Goal: Task Accomplishment & Management: Manage account settings

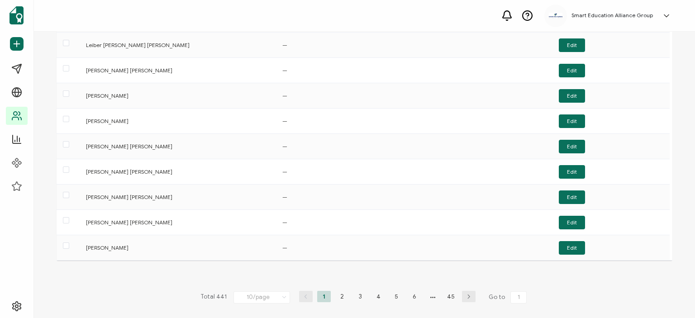
scroll to position [95, 0]
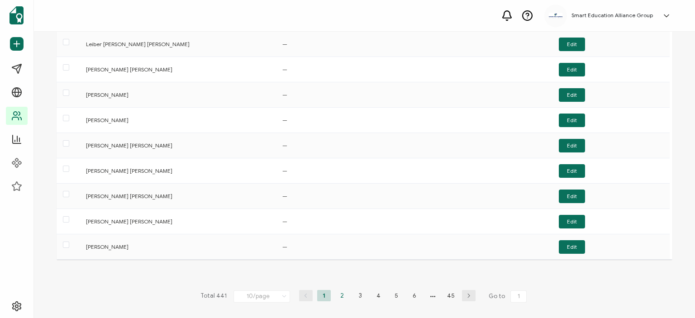
click at [337, 290] on li "2" at bounding box center [342, 295] width 14 height 11
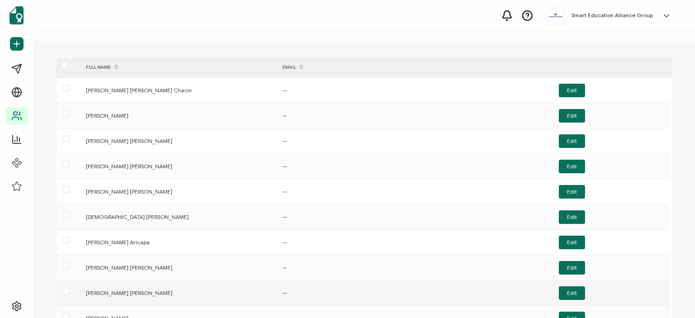
scroll to position [5, 0]
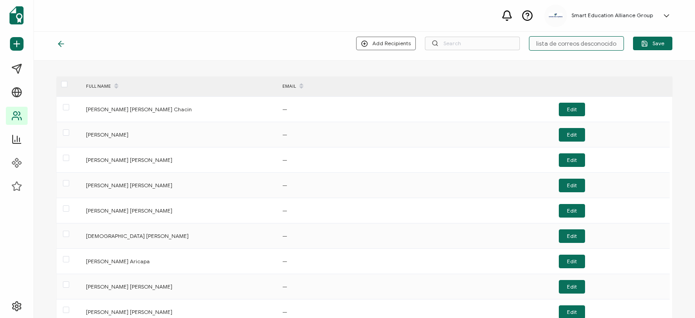
click at [577, 43] on input "lista de correos desconocidos" at bounding box center [576, 43] width 95 height 14
click at [465, 40] on input "text" at bounding box center [472, 44] width 95 height 14
type input "[PERSON_NAME]"
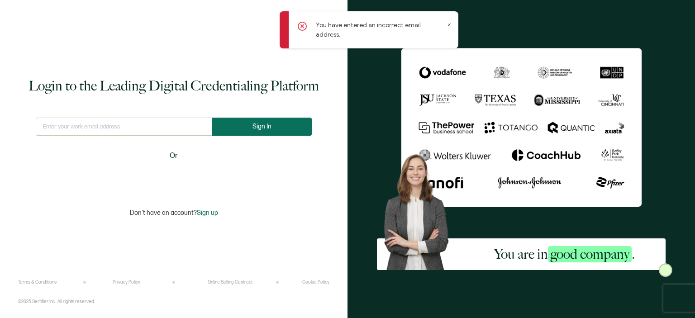
click at [261, 127] on span "Sign In" at bounding box center [261, 126] width 19 height 7
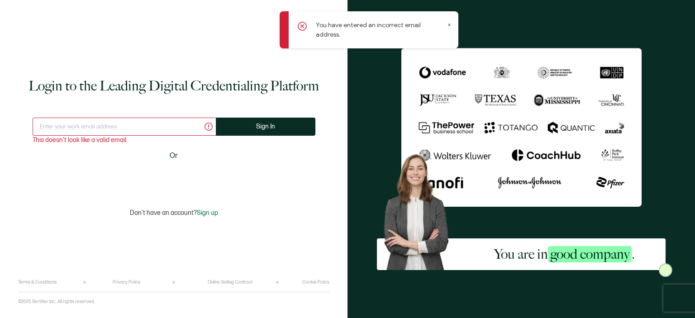
click at [148, 123] on input "text" at bounding box center [124, 127] width 183 height 18
click at [101, 132] on input "text" at bounding box center [124, 127] width 183 height 18
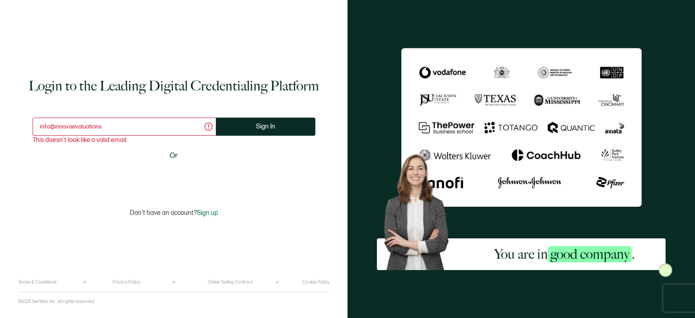
click at [141, 130] on input "info@innovaevaluations" at bounding box center [124, 127] width 183 height 18
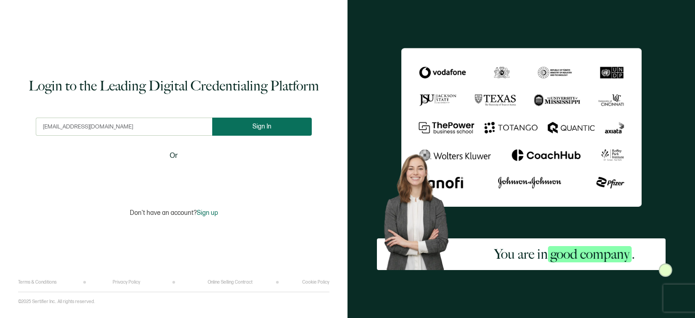
type input "[EMAIL_ADDRESS][DOMAIN_NAME]"
click at [247, 130] on button "Sign In" at bounding box center [266, 127] width 100 height 18
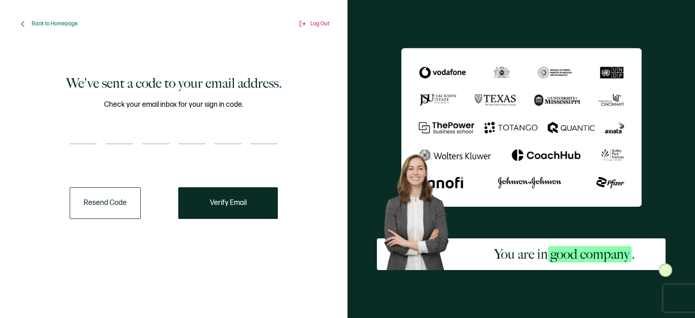
click at [119, 130] on input "number" at bounding box center [119, 135] width 27 height 18
click at [89, 133] on input "number" at bounding box center [83, 135] width 27 height 18
paste input "5"
type input "5"
type input "6"
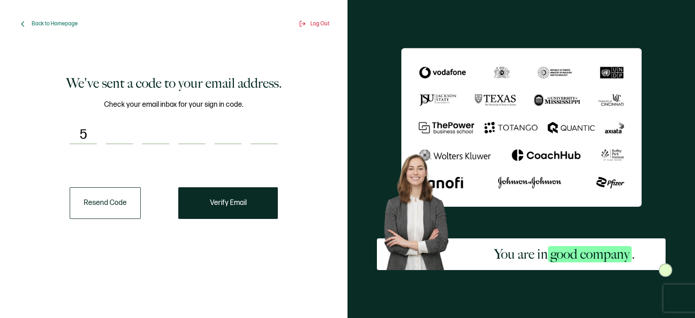
type input "2"
type input "3"
type input "8"
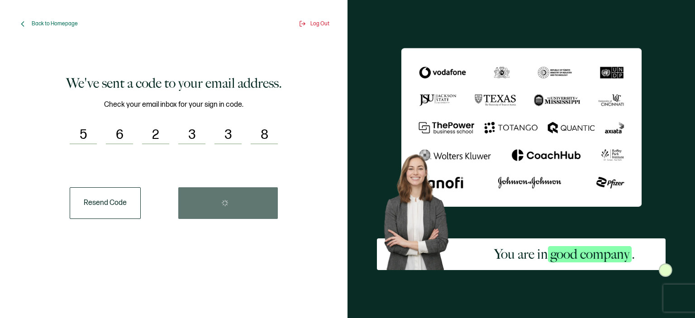
click at [222, 200] on div "Resend Code" at bounding box center [174, 203] width 208 height 32
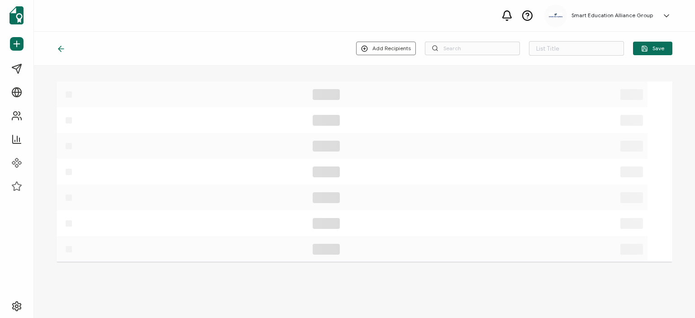
click at [202, 197] on icon at bounding box center [352, 197] width 591 height 13
click at [577, 48] on input "text" at bounding box center [576, 48] width 95 height 14
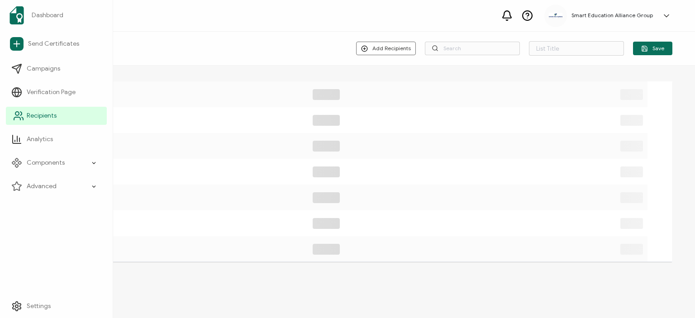
click at [25, 109] on link "Recipients" at bounding box center [56, 116] width 101 height 18
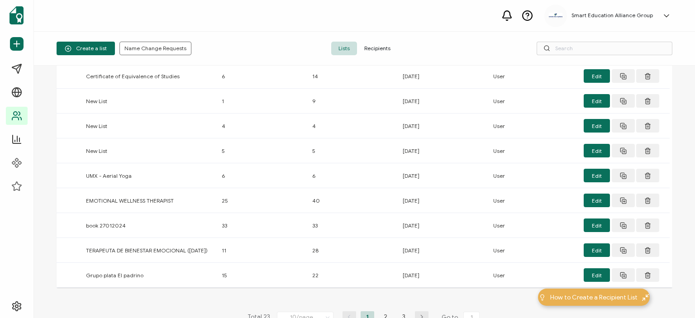
scroll to position [141, 0]
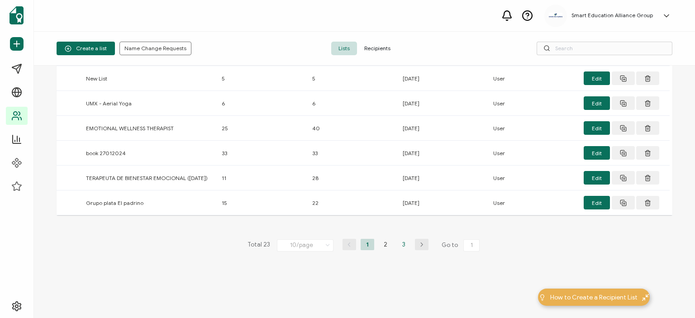
click at [399, 242] on li "3" at bounding box center [404, 244] width 14 height 11
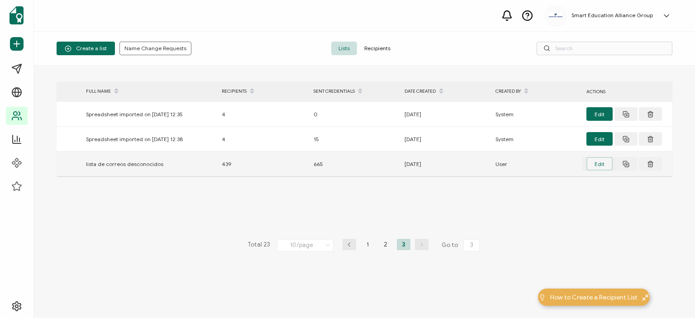
click at [595, 160] on button "Edit" at bounding box center [599, 164] width 26 height 14
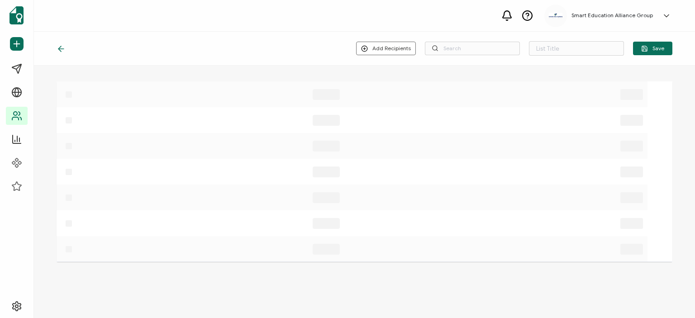
type input "lista de correos desconocidos"
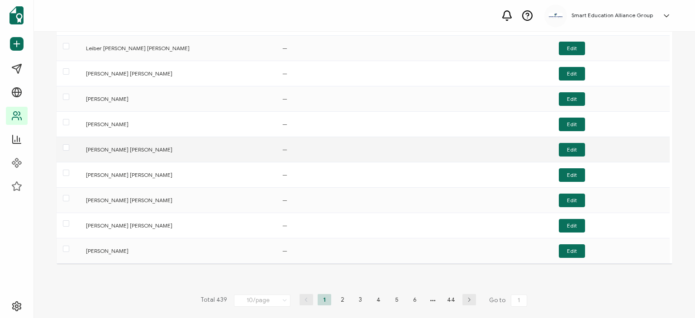
scroll to position [95, 0]
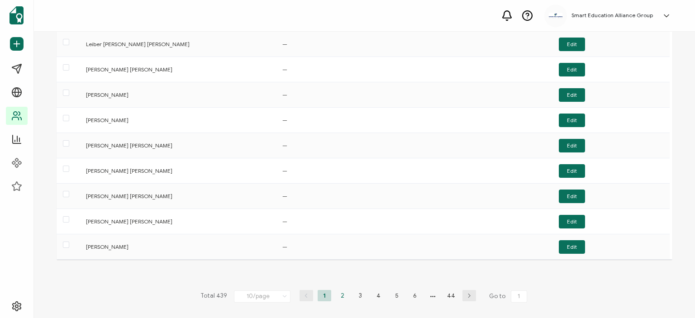
click at [336, 294] on li "2" at bounding box center [343, 295] width 14 height 11
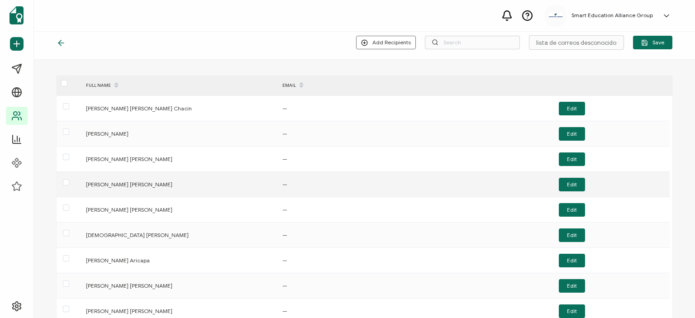
scroll to position [0, 0]
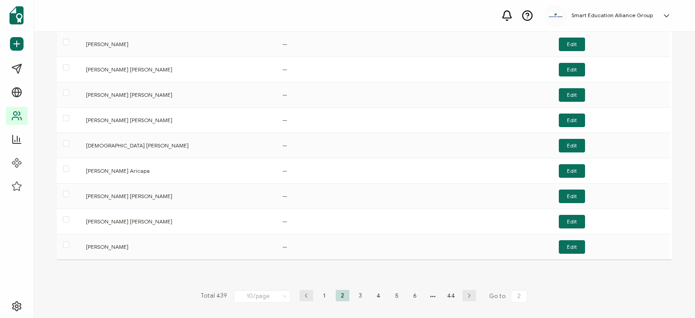
click at [357, 292] on li "3" at bounding box center [361, 295] width 14 height 11
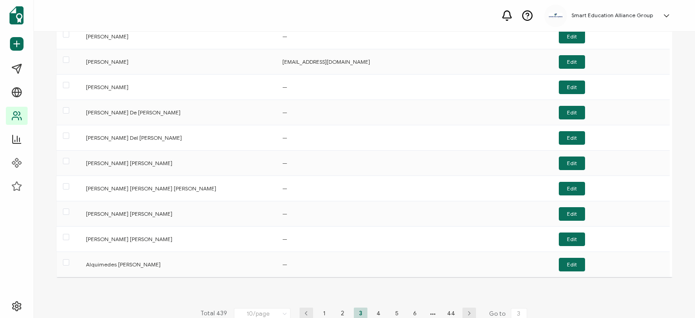
scroll to position [90, 0]
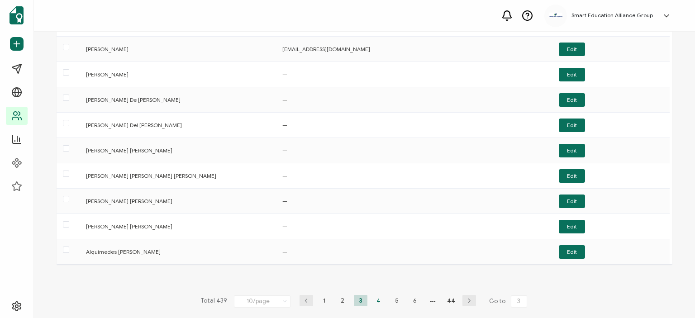
click at [377, 297] on li "4" at bounding box center [379, 300] width 14 height 11
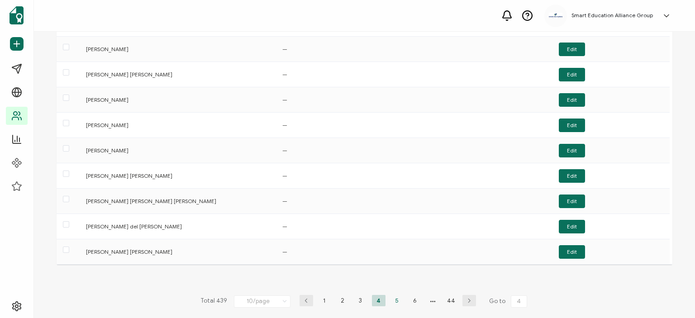
click at [391, 296] on li "5" at bounding box center [397, 300] width 14 height 11
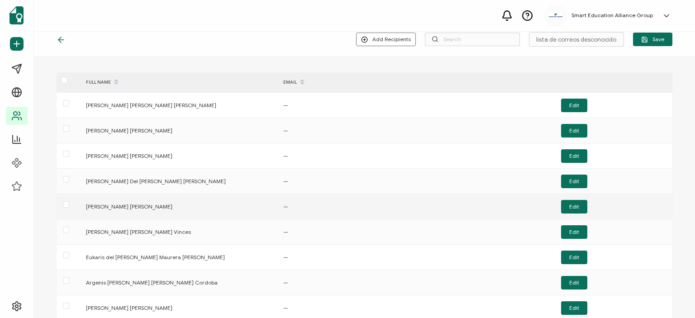
scroll to position [0, 0]
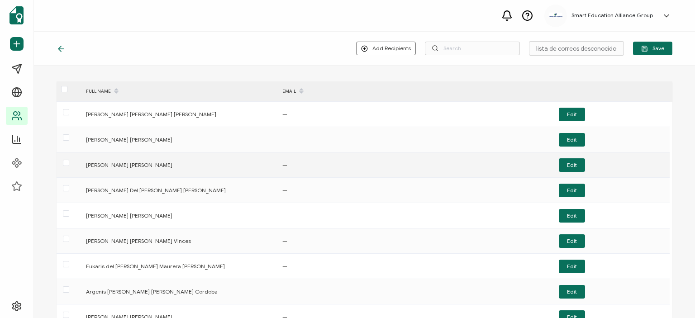
drag, startPoint x: 189, startPoint y: 166, endPoint x: 85, endPoint y: 162, distance: 104.1
click at [85, 162] on div "[PERSON_NAME] [PERSON_NAME]" at bounding box center [179, 165] width 196 height 10
copy div "[PERSON_NAME] [PERSON_NAME]"
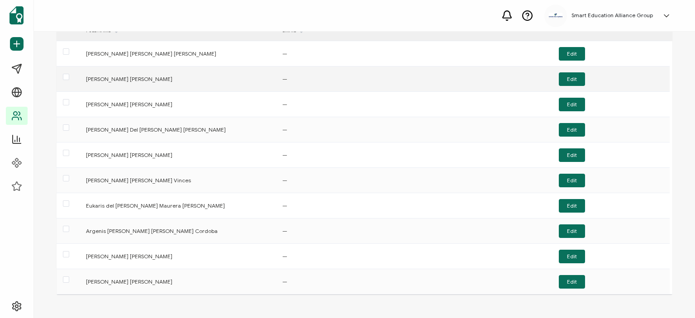
scroll to position [45, 0]
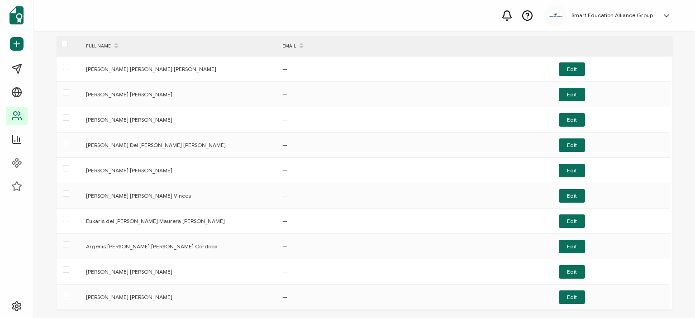
click at [208, 14] on div "Smart Education Alliance Group [PERSON_NAME] [EMAIL_ADDRESS][DOMAIN_NAME] ID: 6…" at bounding box center [364, 16] width 661 height 32
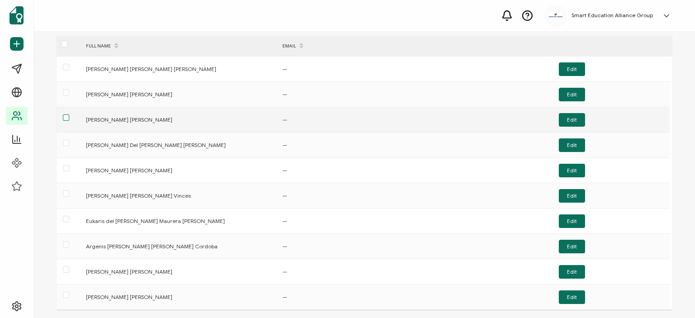
click at [65, 118] on span at bounding box center [66, 117] width 6 height 6
click at [69, 114] on input "checkbox" at bounding box center [69, 114] width 0 height 0
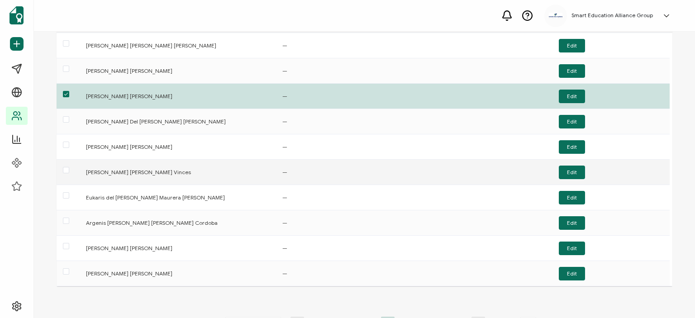
scroll to position [90, 0]
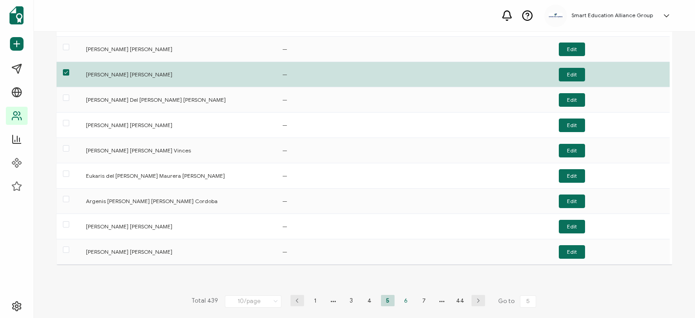
click at [401, 299] on li "6" at bounding box center [406, 300] width 14 height 11
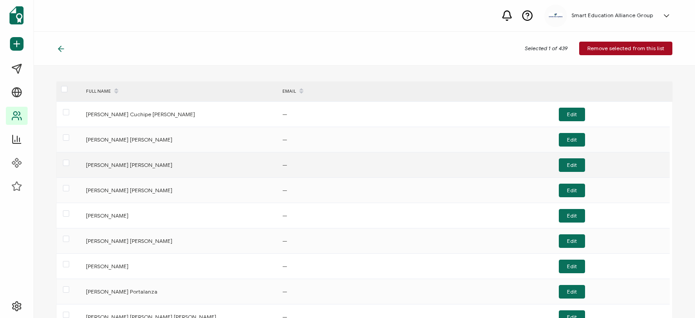
scroll to position [95, 0]
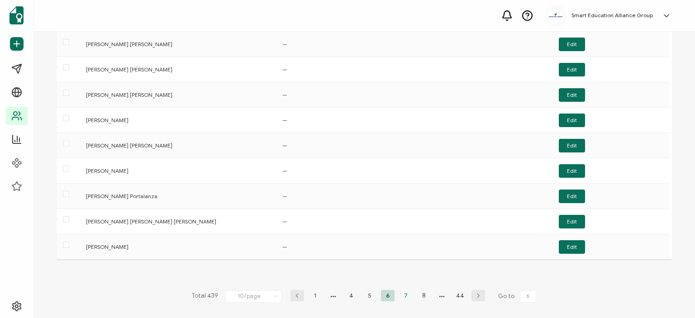
click at [400, 294] on li "7" at bounding box center [406, 295] width 14 height 11
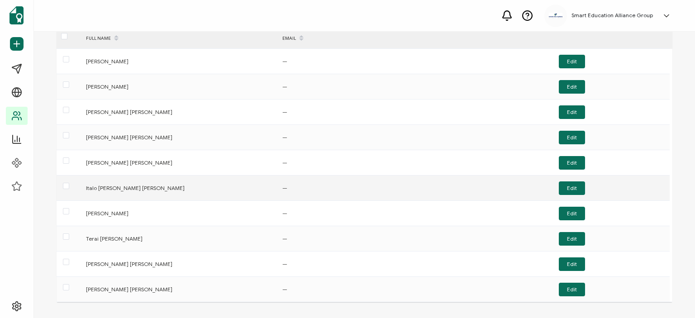
scroll to position [0, 0]
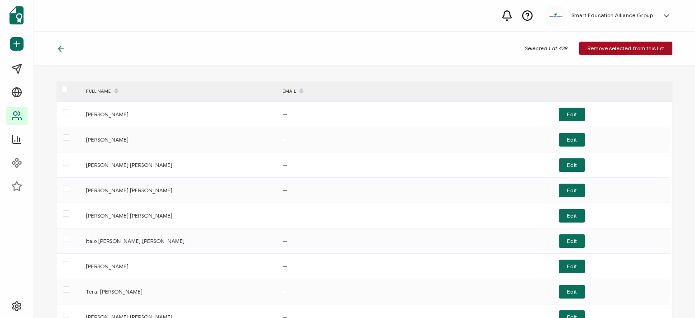
click at [112, 91] on span at bounding box center [116, 91] width 11 height 15
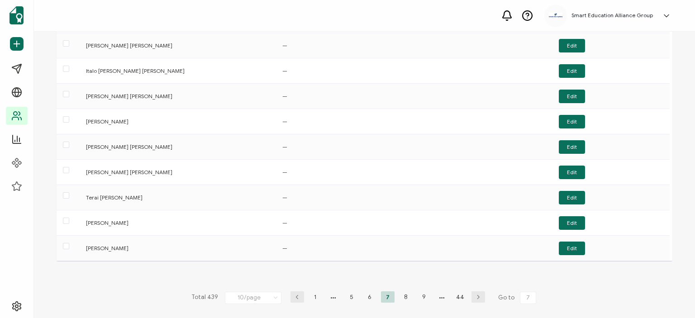
scroll to position [95, 0]
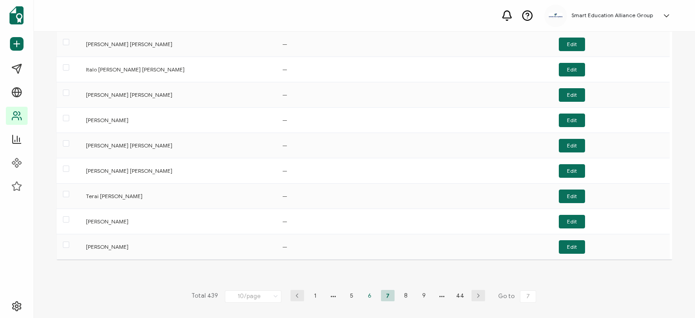
click at [368, 295] on li "6" at bounding box center [370, 295] width 14 height 11
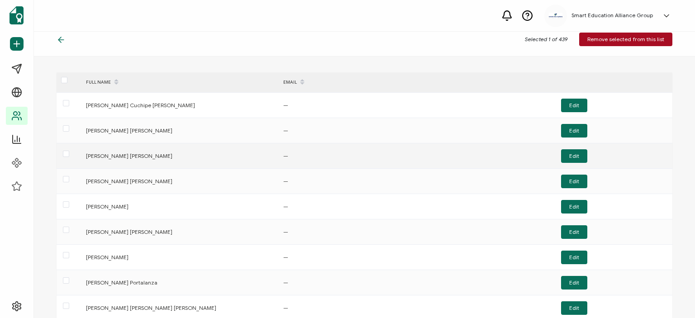
scroll to position [0, 0]
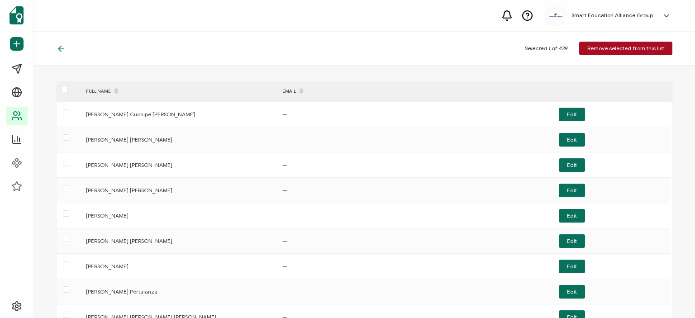
click at [84, 91] on div "FULL NAME" at bounding box center [179, 91] width 196 height 15
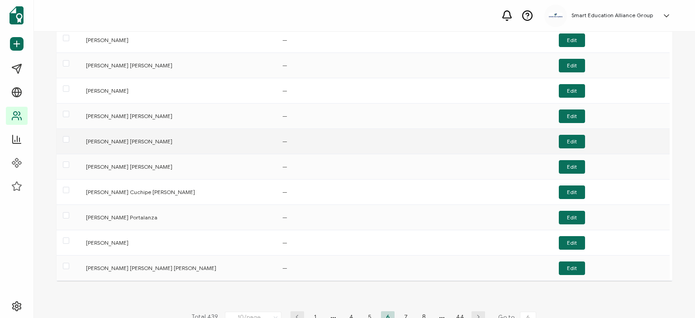
scroll to position [90, 0]
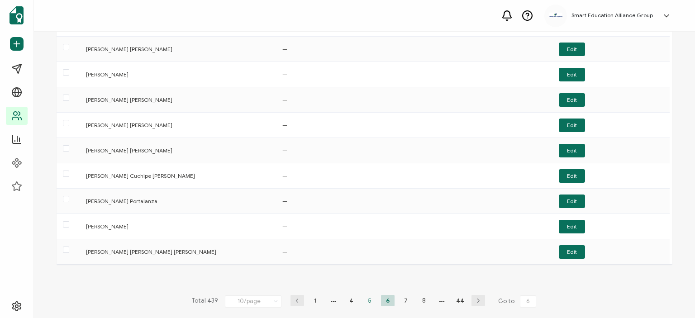
click at [366, 299] on li "5" at bounding box center [370, 300] width 14 height 11
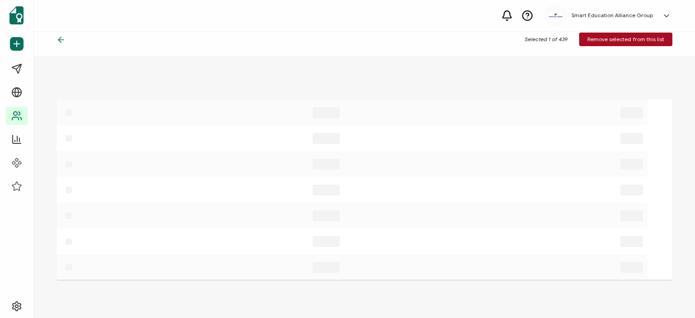
scroll to position [0, 0]
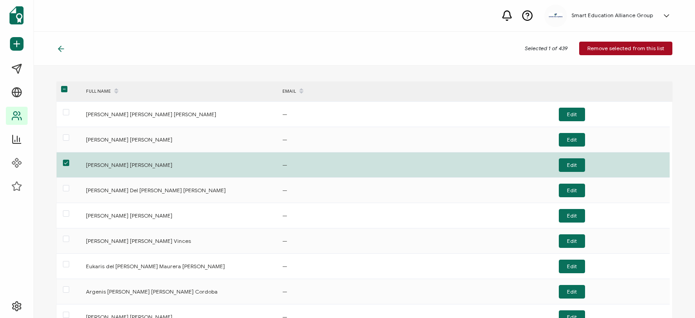
click at [90, 85] on div "FULL NAME" at bounding box center [179, 91] width 196 height 15
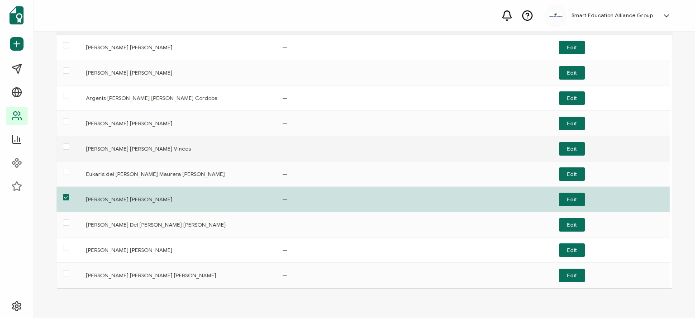
scroll to position [90, 0]
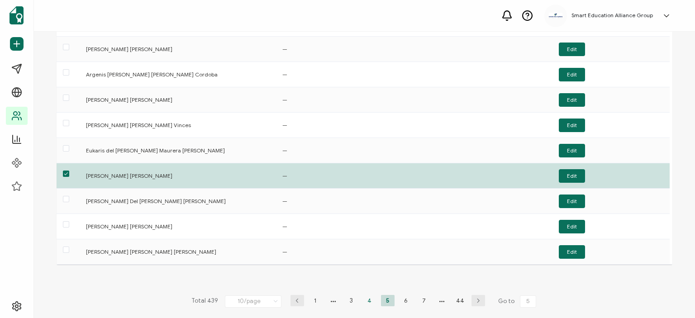
click at [369, 298] on li "4" at bounding box center [370, 300] width 14 height 11
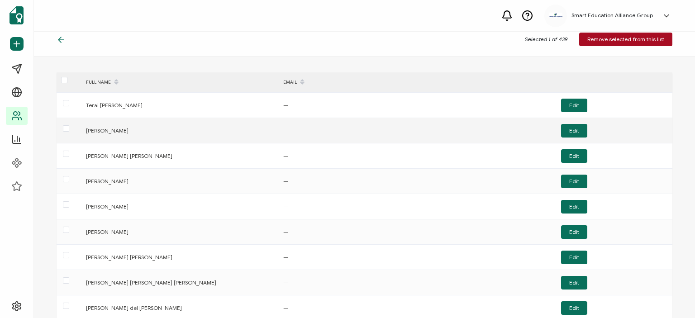
scroll to position [0, 0]
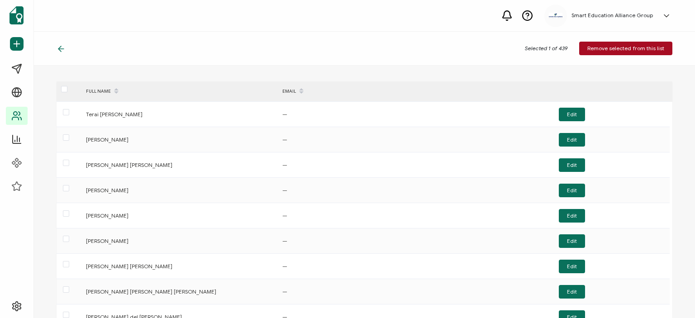
click at [92, 87] on div "FULL NAME" at bounding box center [179, 91] width 196 height 15
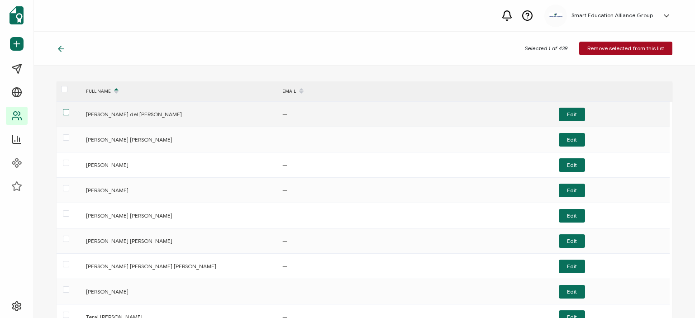
click at [65, 110] on span at bounding box center [66, 112] width 6 height 6
click at [69, 109] on input "checkbox" at bounding box center [69, 109] width 0 height 0
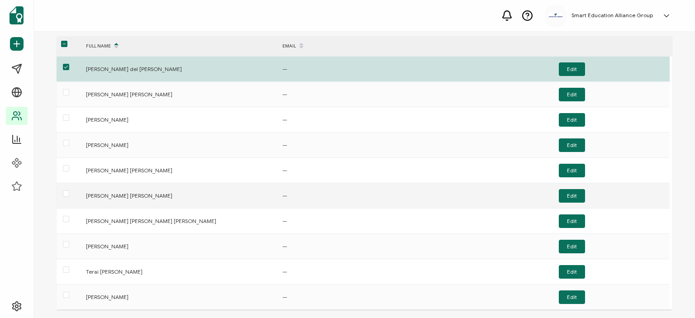
scroll to position [95, 0]
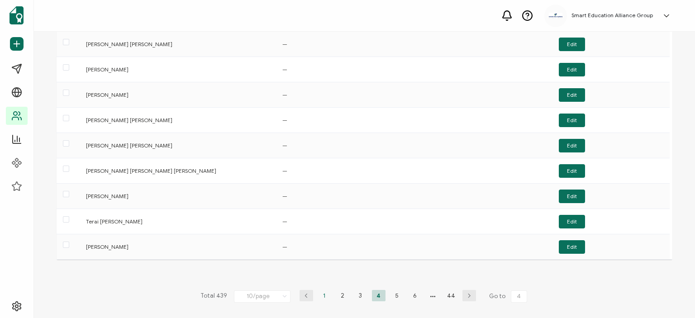
click at [320, 294] on li "1" at bounding box center [325, 295] width 14 height 11
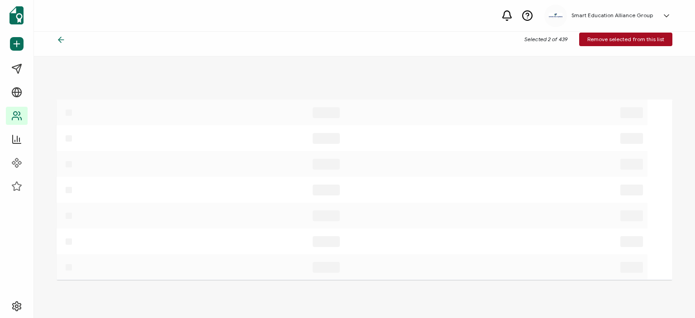
scroll to position [0, 0]
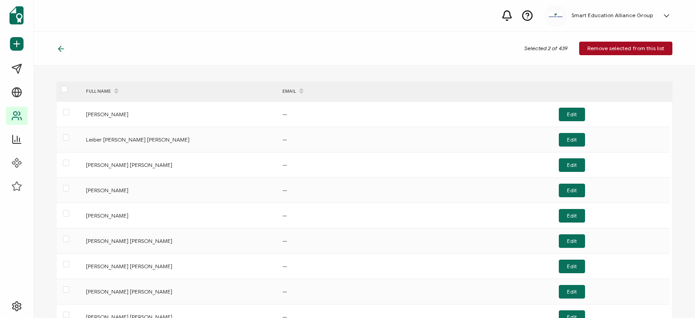
click at [102, 85] on div "FULL NAME" at bounding box center [179, 91] width 196 height 15
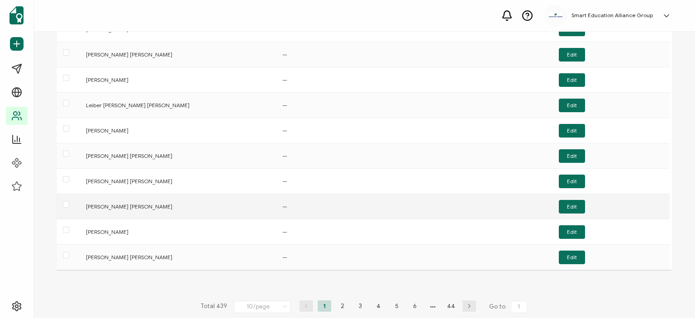
scroll to position [95, 0]
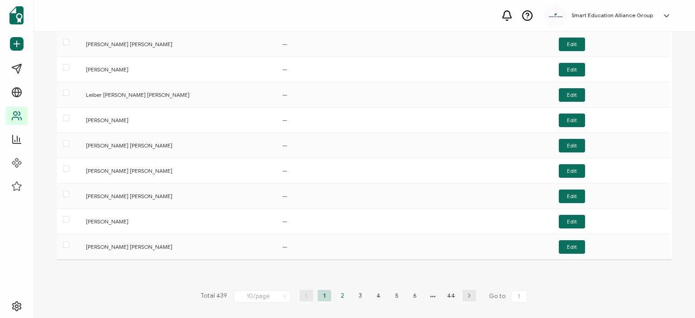
click at [341, 294] on li "2" at bounding box center [343, 295] width 14 height 11
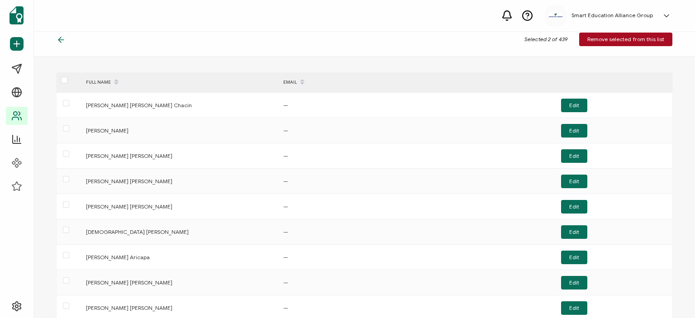
scroll to position [0, 0]
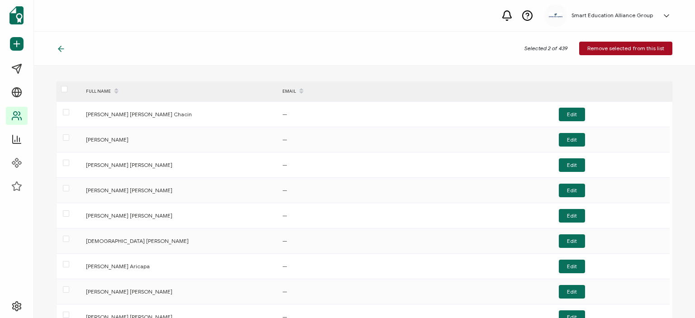
click at [102, 86] on div "FULL NAME" at bounding box center [179, 91] width 196 height 15
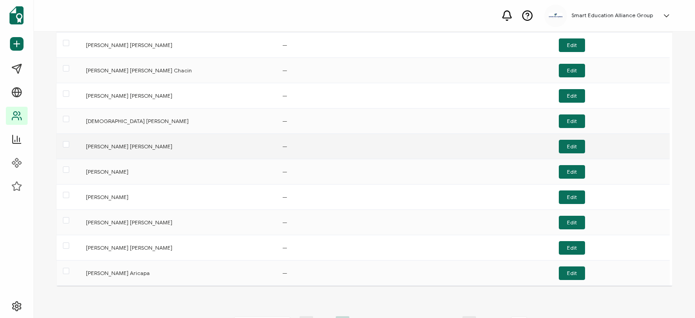
scroll to position [90, 0]
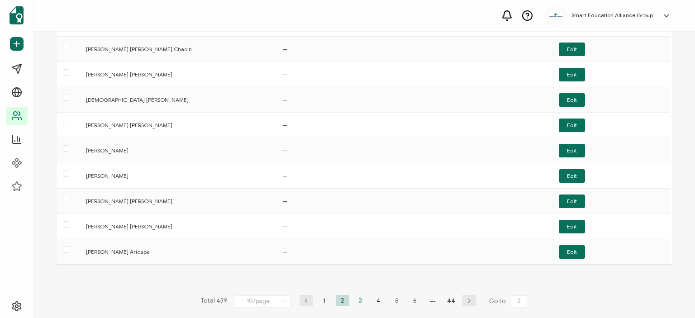
click at [354, 299] on li "3" at bounding box center [361, 300] width 14 height 11
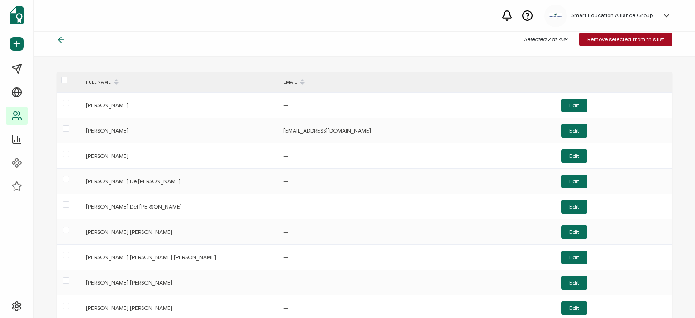
scroll to position [0, 0]
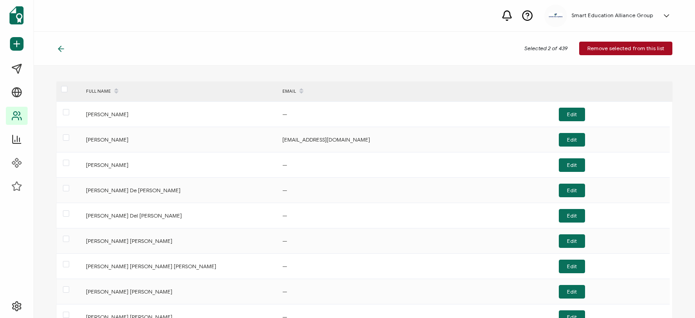
click at [94, 90] on div "FULL NAME" at bounding box center [179, 91] width 196 height 15
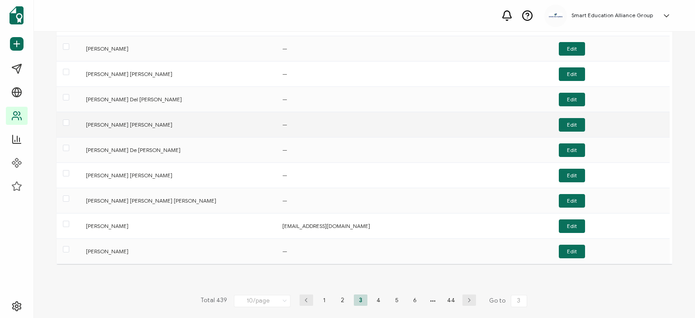
scroll to position [95, 0]
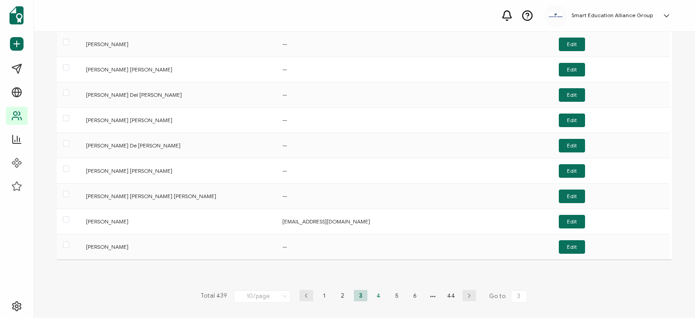
click at [376, 293] on li "4" at bounding box center [379, 295] width 14 height 11
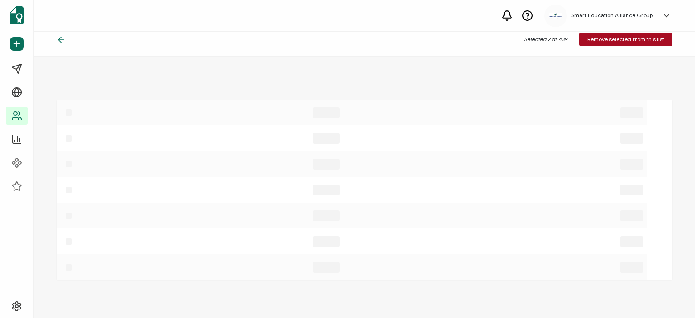
scroll to position [0, 0]
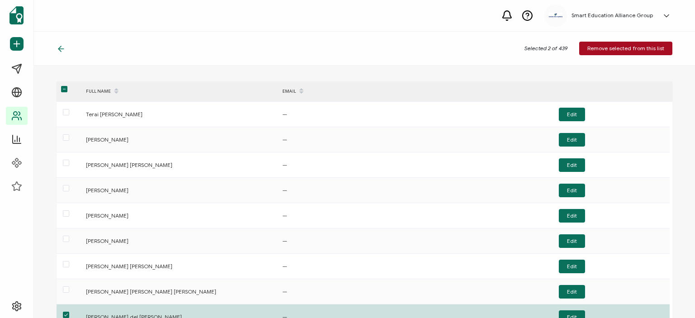
click at [97, 85] on div "FULL NAME" at bounding box center [179, 91] width 196 height 15
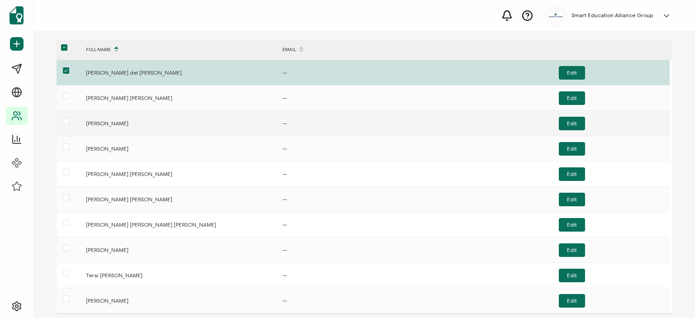
scroll to position [90, 0]
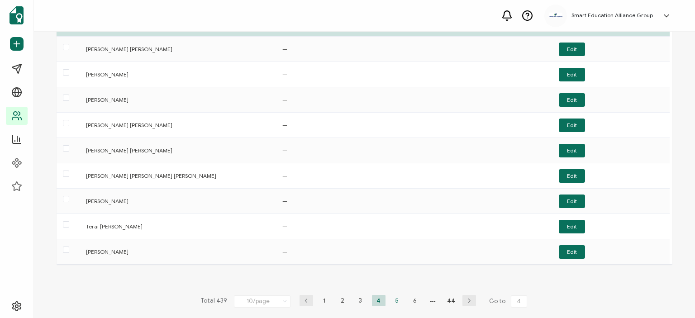
click at [394, 298] on li "5" at bounding box center [397, 300] width 14 height 11
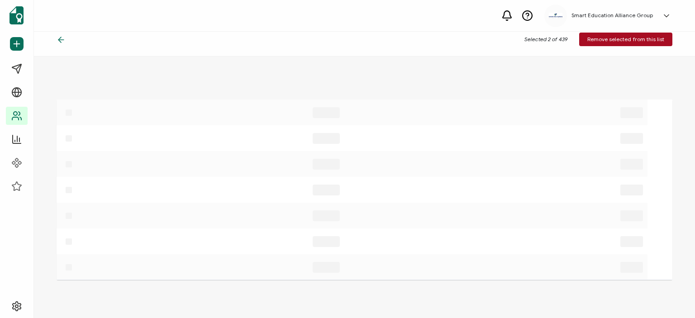
scroll to position [0, 0]
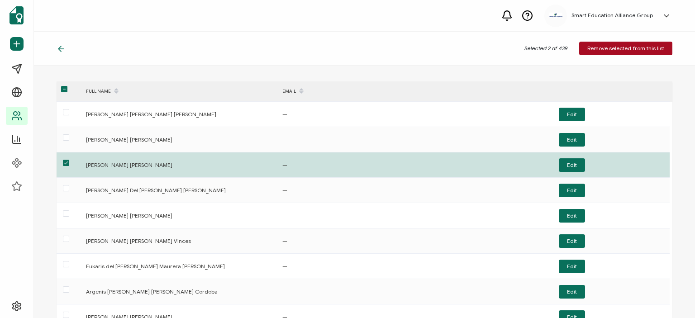
click at [91, 91] on div "FULL NAME" at bounding box center [179, 91] width 196 height 15
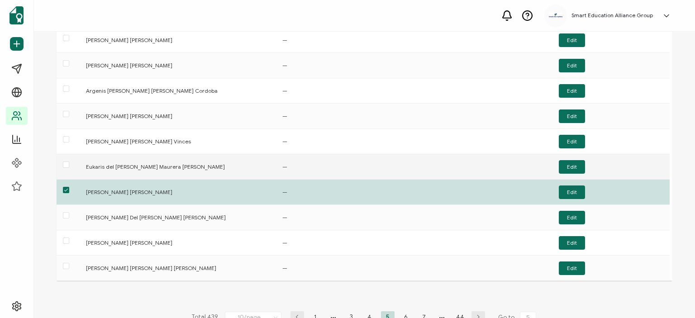
scroll to position [90, 0]
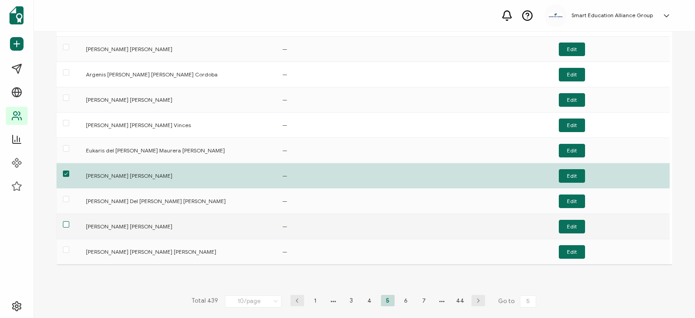
click at [66, 223] on span at bounding box center [66, 224] width 6 height 6
click at [69, 221] on input "checkbox" at bounding box center [69, 221] width 0 height 0
